Goal: Subscribe to service/newsletter

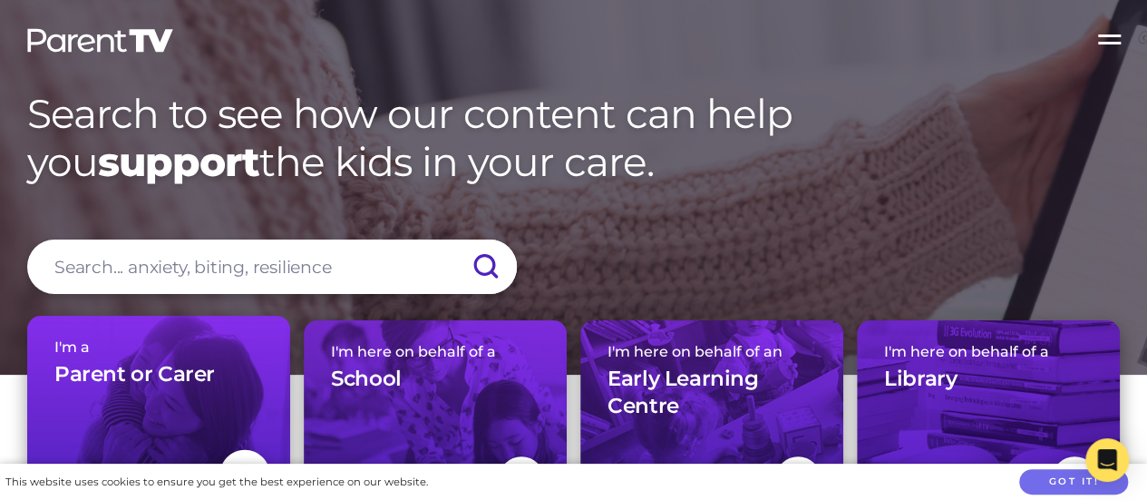
click at [122, 378] on h3 "Parent or Carer" at bounding box center [134, 374] width 161 height 27
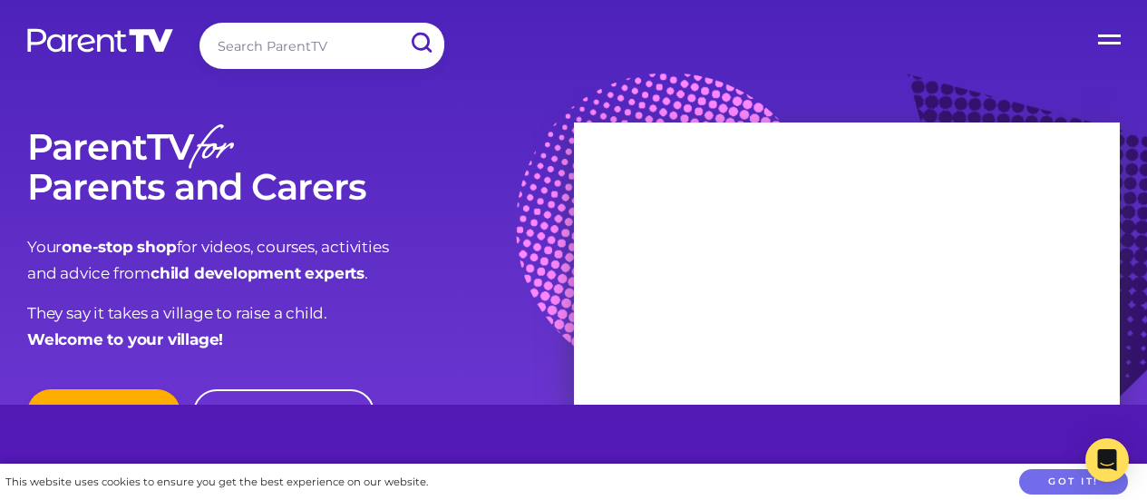
scroll to position [91, 0]
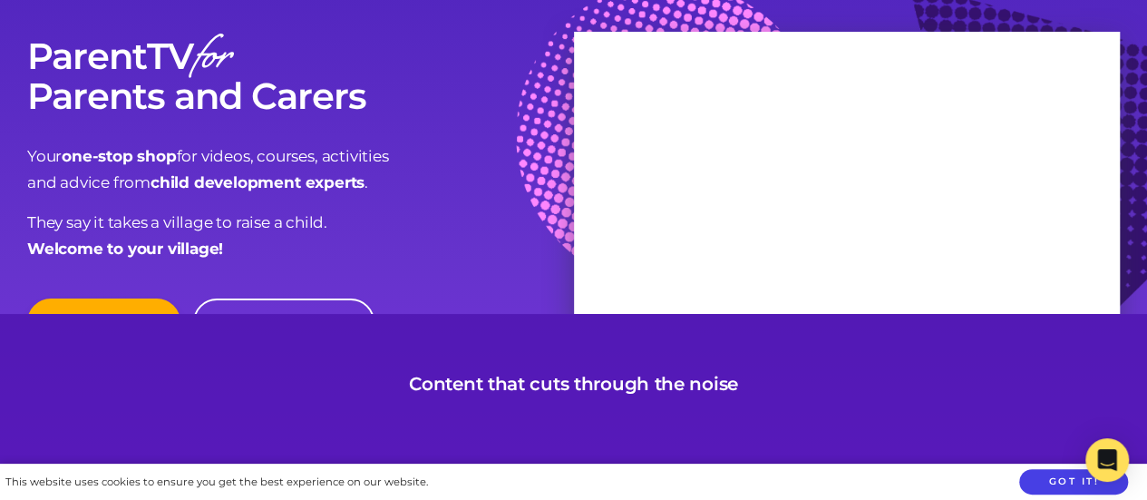
click at [1057, 482] on button "Got it!" at bounding box center [1073, 482] width 109 height 26
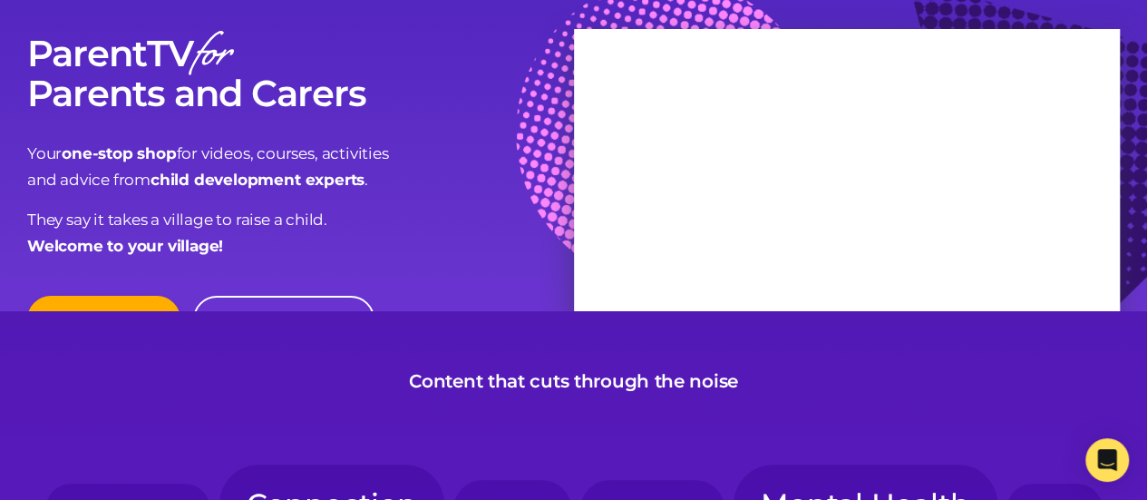
scroll to position [0, 0]
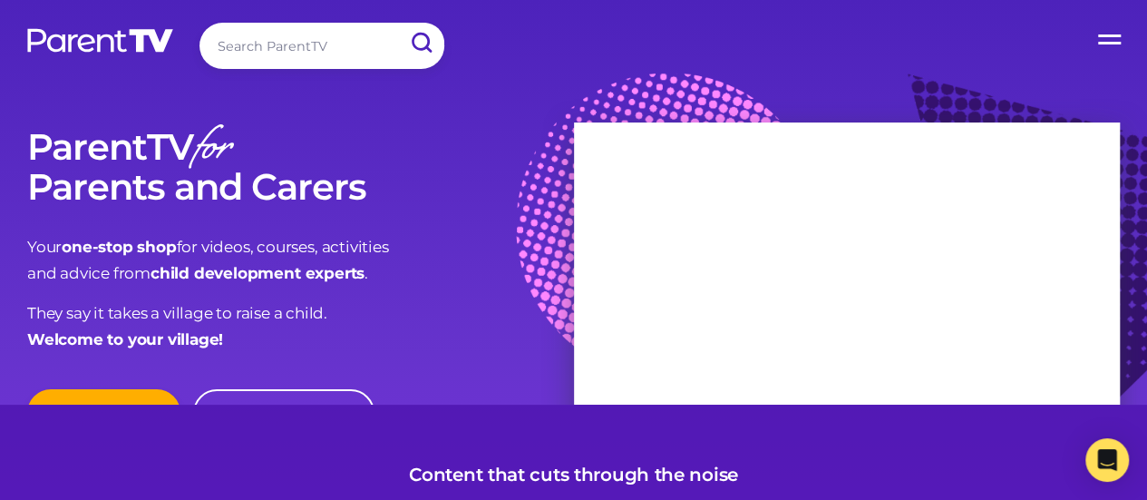
click at [490, 219] on div "ParentTV for Parents and Carers Your one-stop shop for videos, courses, activit…" at bounding box center [300, 240] width 547 height 226
click at [134, 396] on link "Join Now" at bounding box center [103, 412] width 153 height 47
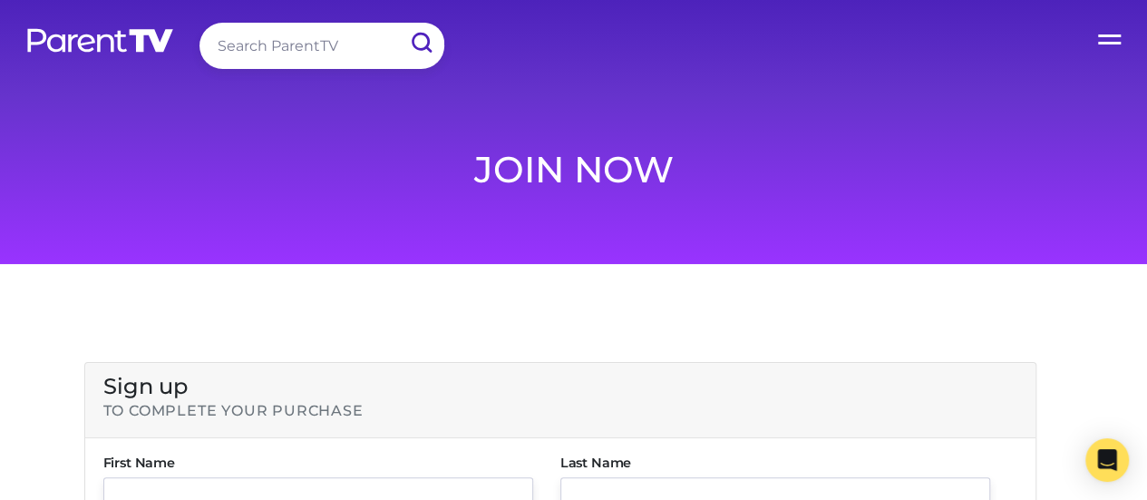
click at [1099, 32] on label "Open Menu" at bounding box center [1111, 36] width 73 height 73
click at [0, 0] on input "Open Menu" at bounding box center [0, 0] width 0 height 0
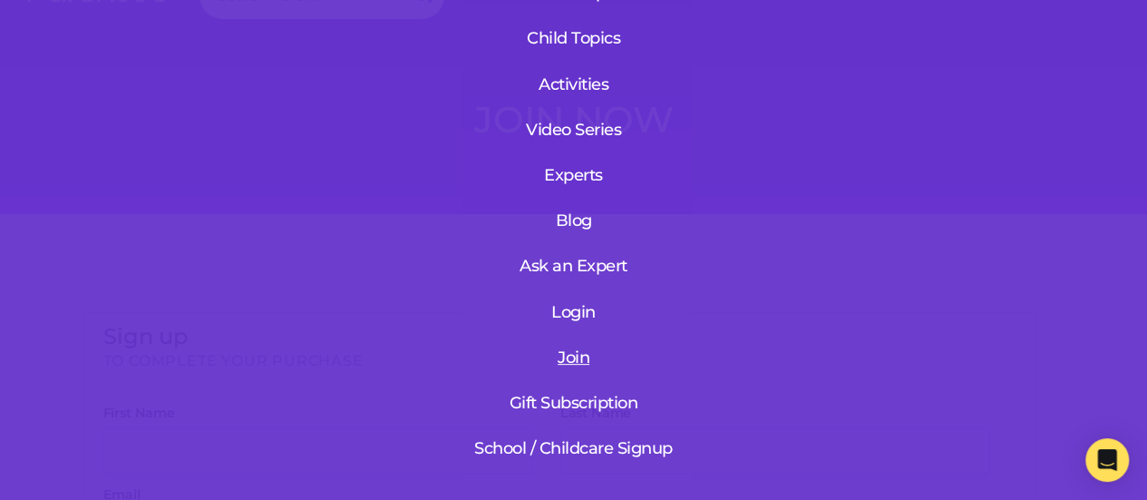
scroll to position [91, 0]
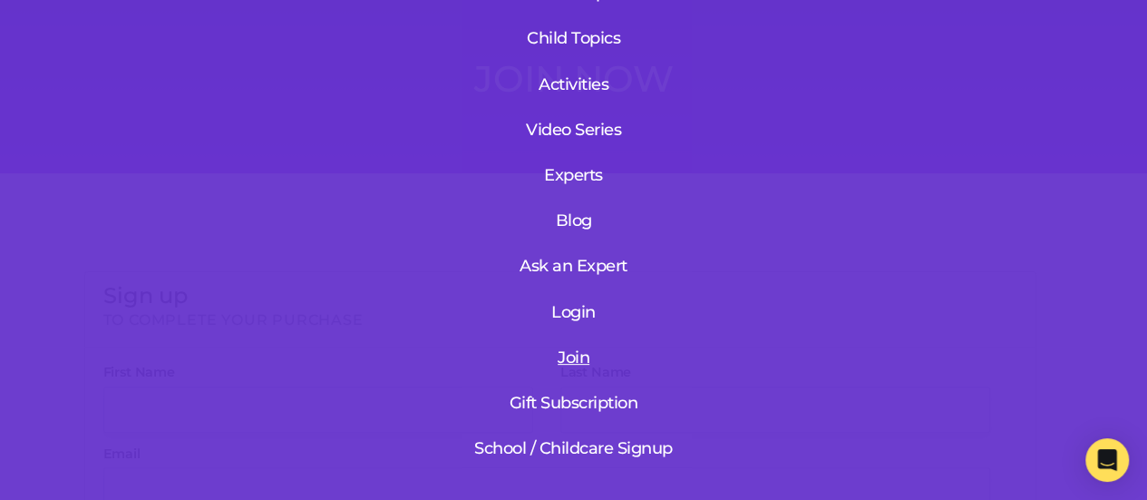
click at [553, 347] on link "Join" at bounding box center [573, 357] width 217 height 43
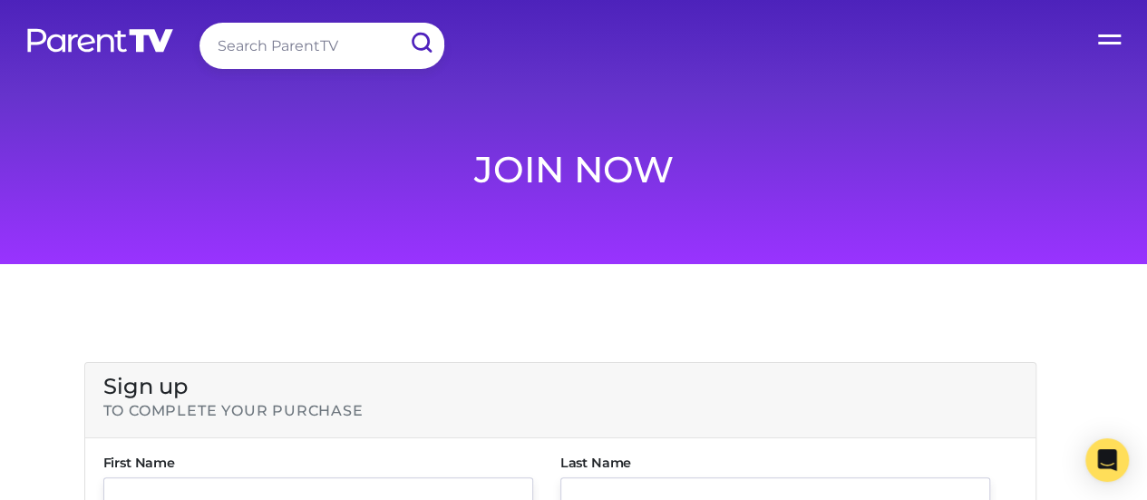
click at [1110, 43] on label "Open Menu" at bounding box center [1111, 36] width 73 height 73
click at [0, 0] on input "Open Menu" at bounding box center [0, 0] width 0 height 0
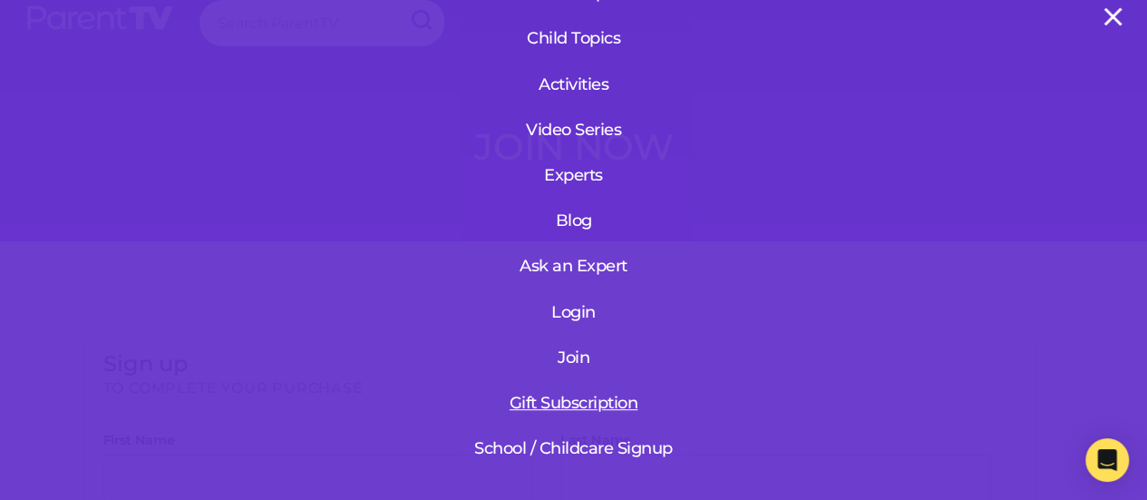
scroll to position [91, 0]
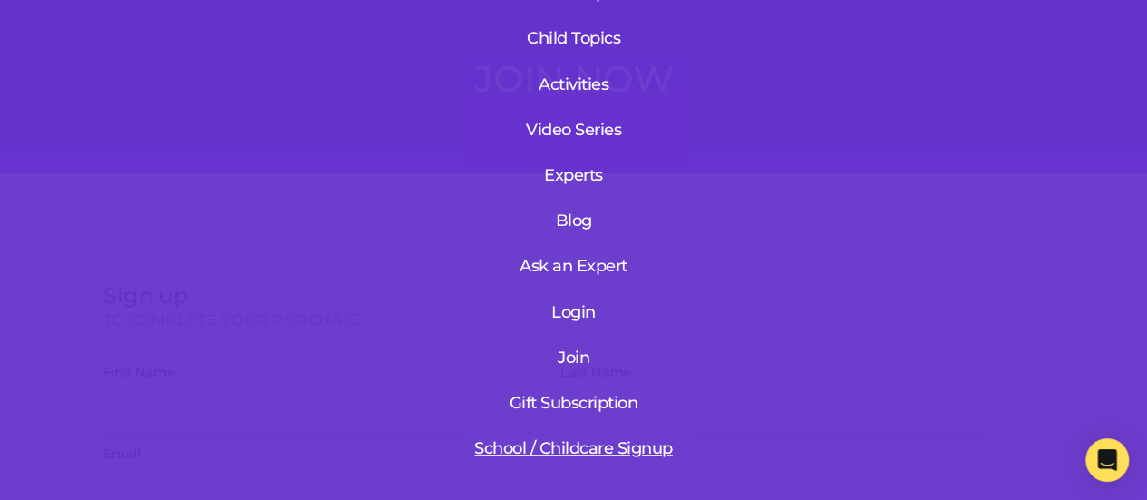
click at [566, 433] on link "School / Childcare Signup" at bounding box center [573, 448] width 217 height 43
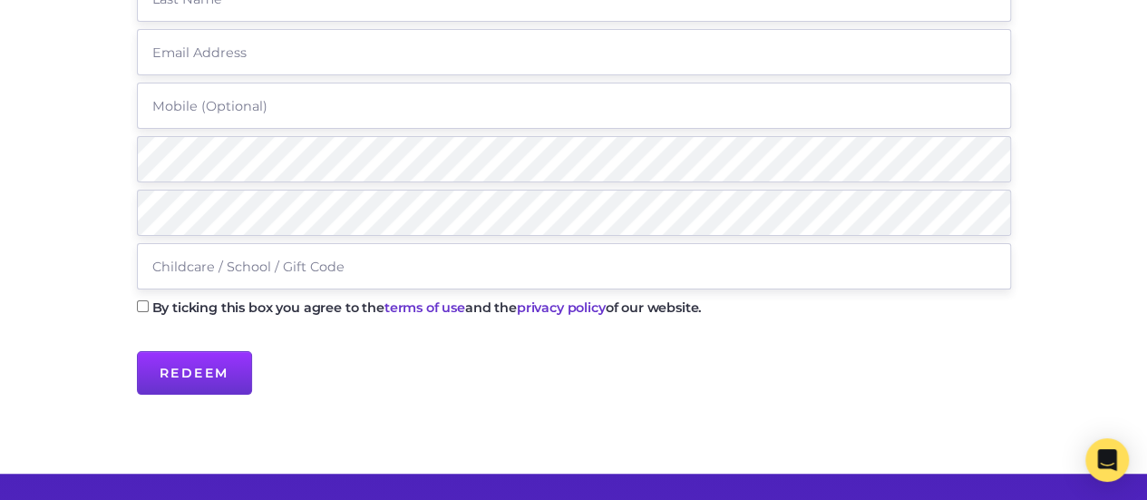
scroll to position [453, 0]
